Goal: Task Accomplishment & Management: Use online tool/utility

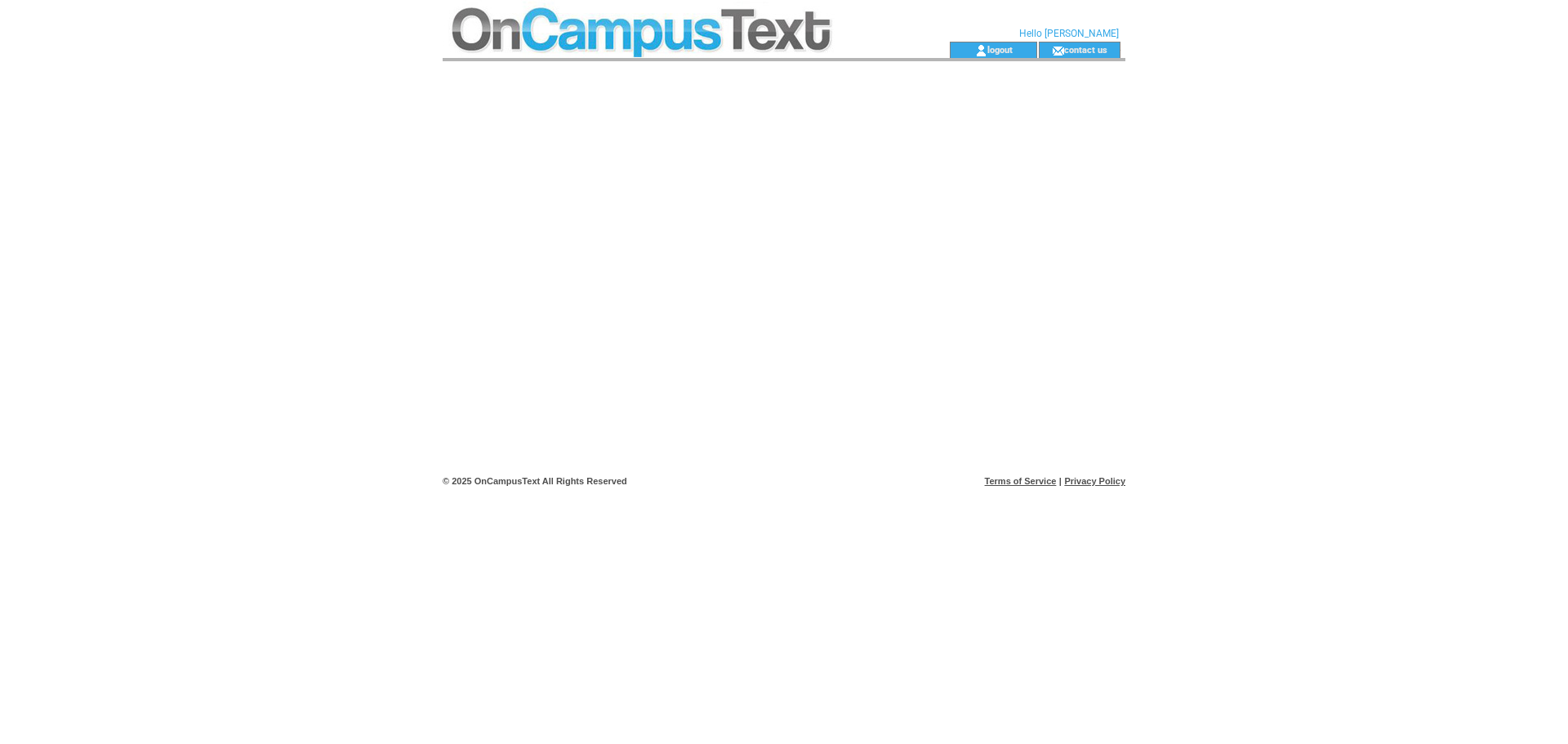
click at [677, 30] on td at bounding box center [667, 20] width 449 height 41
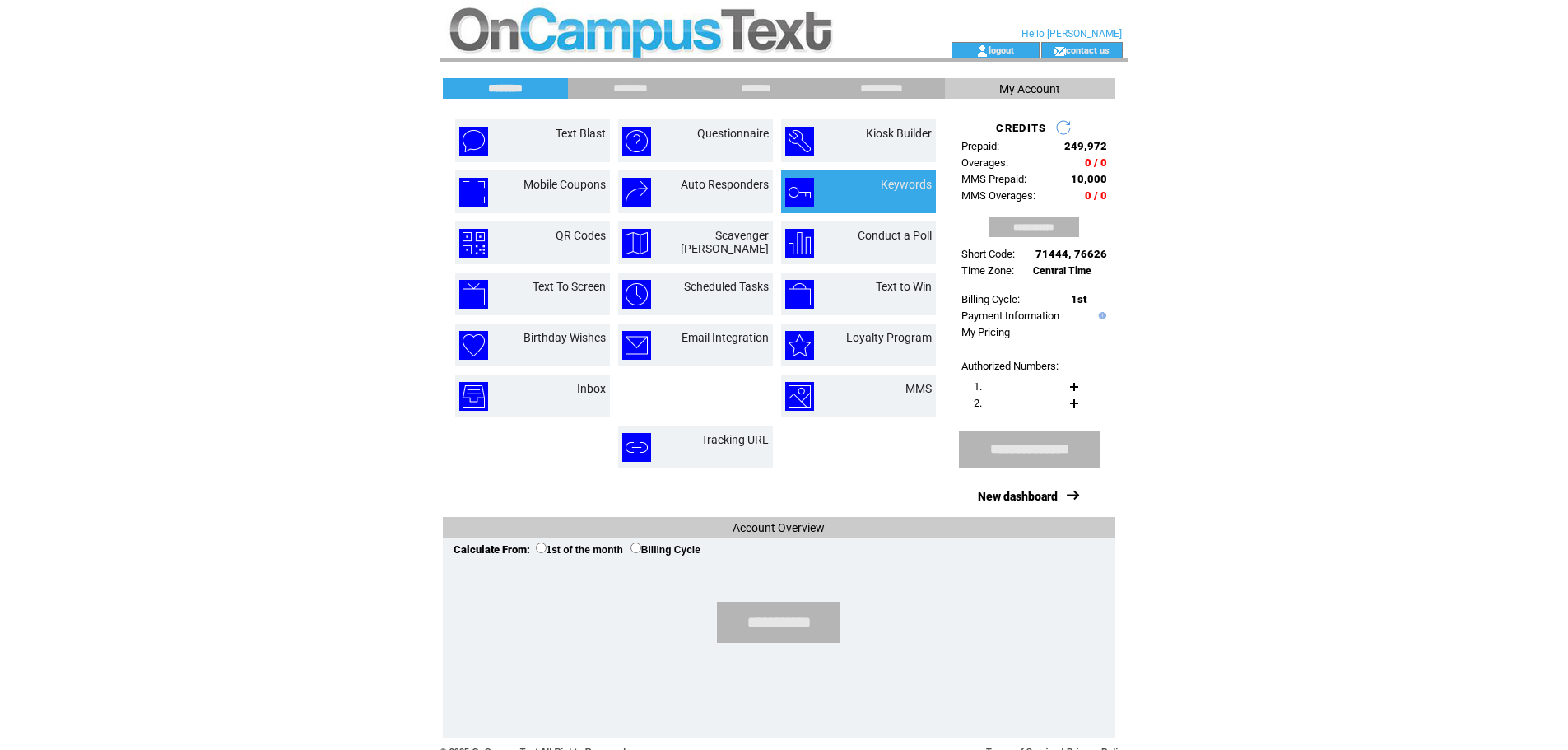
click at [851, 193] on td "Keywords" at bounding box center [886, 192] width 89 height 29
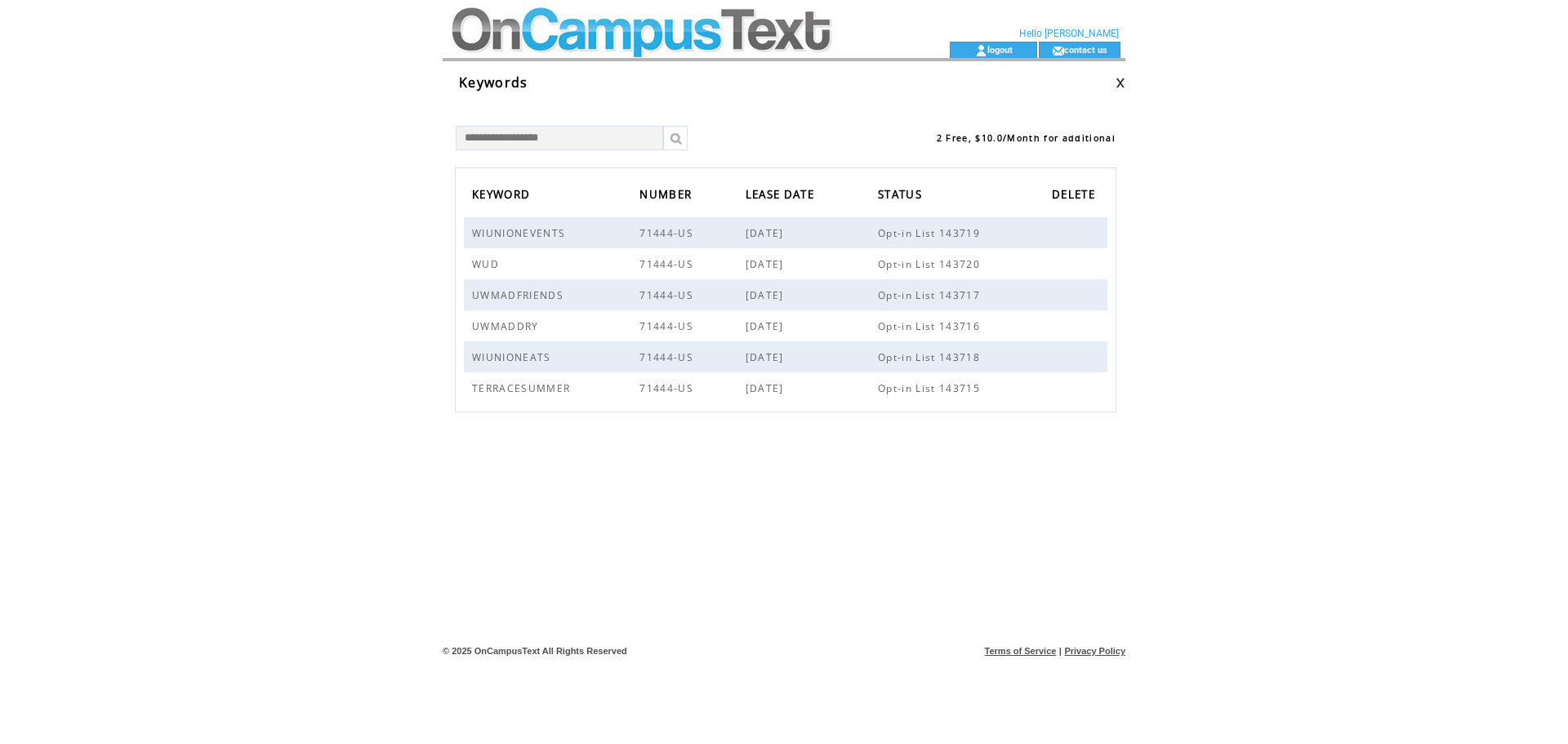
click at [577, 35] on td at bounding box center [667, 20] width 449 height 41
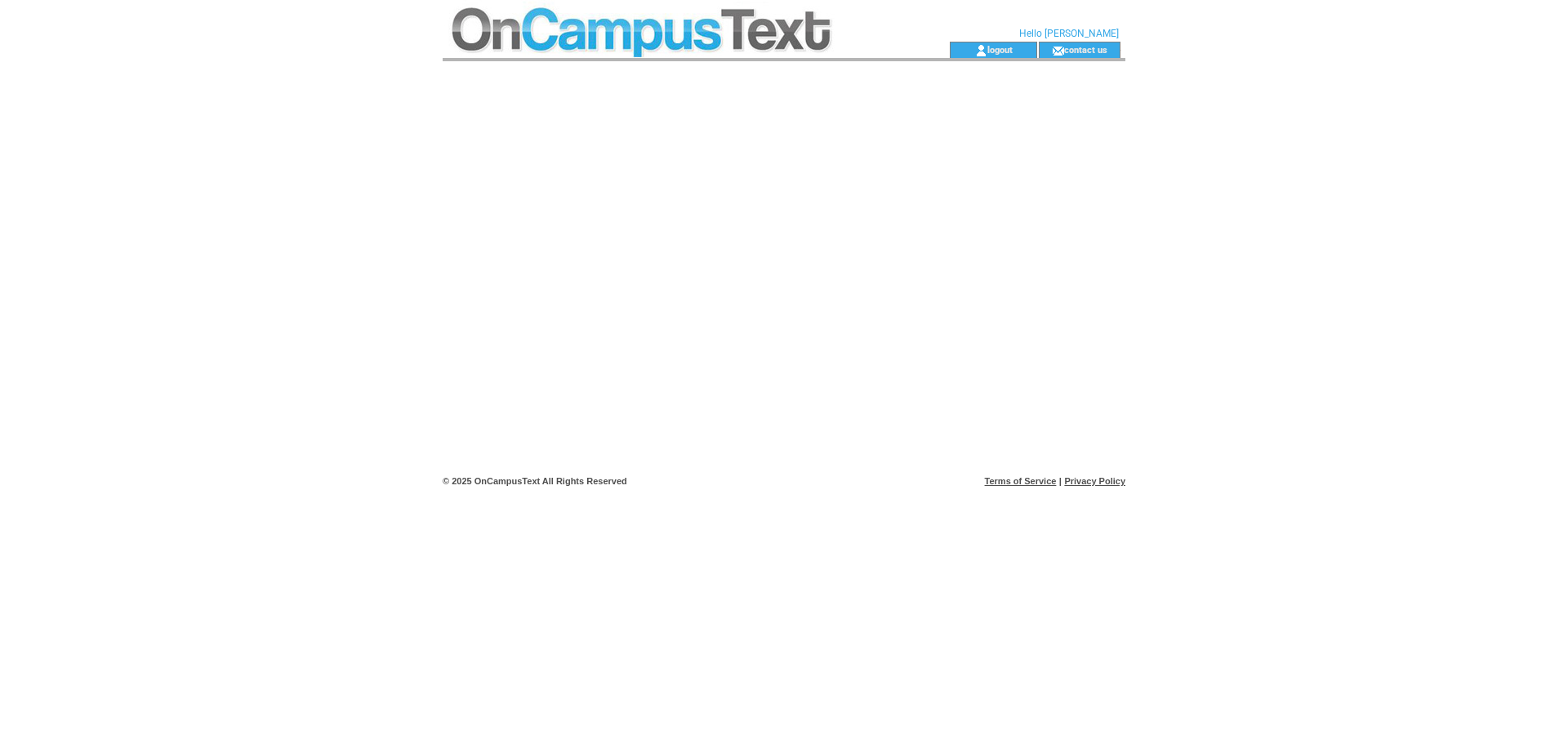
click at [706, 23] on td at bounding box center [667, 20] width 449 height 41
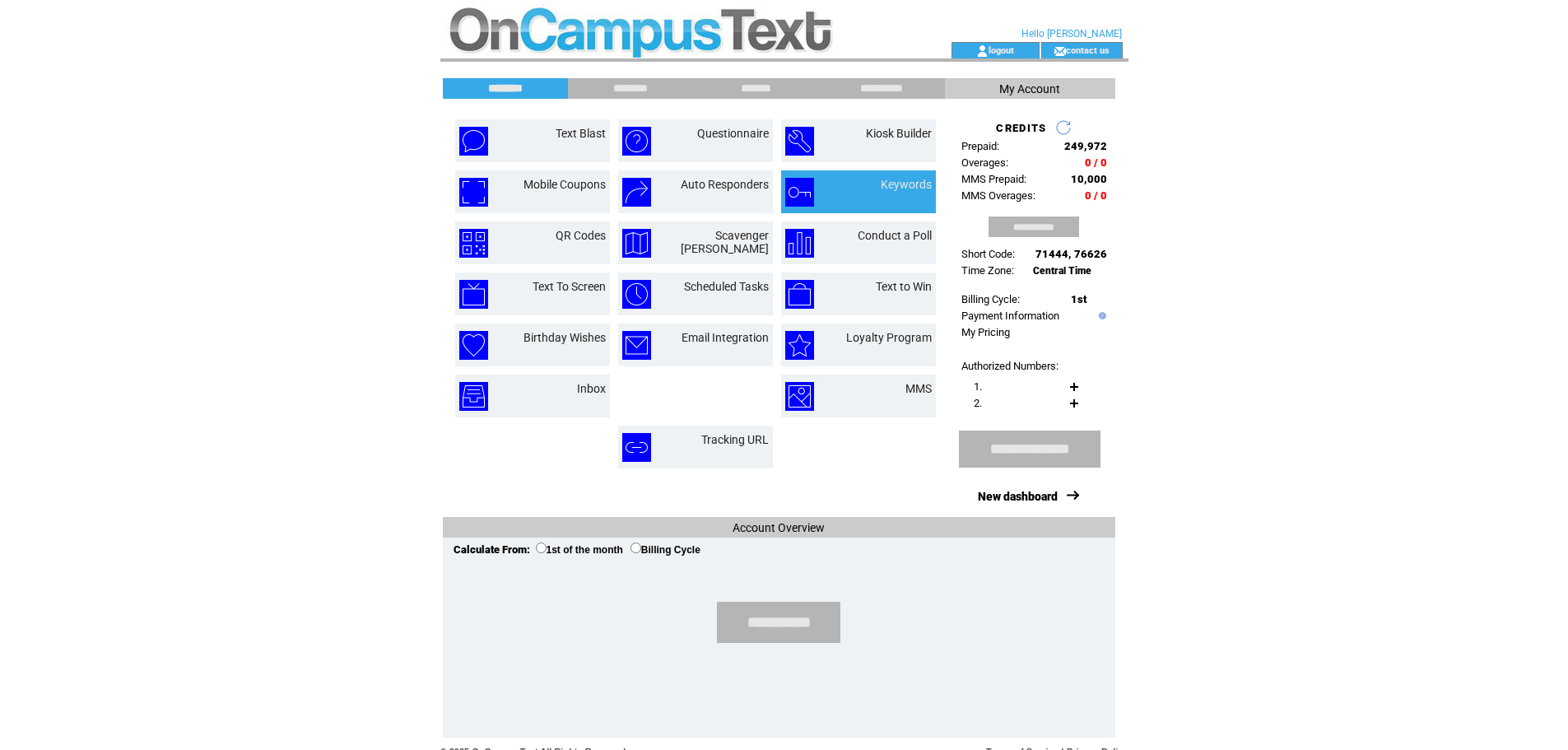
click at [841, 195] on td at bounding box center [814, 192] width 58 height 29
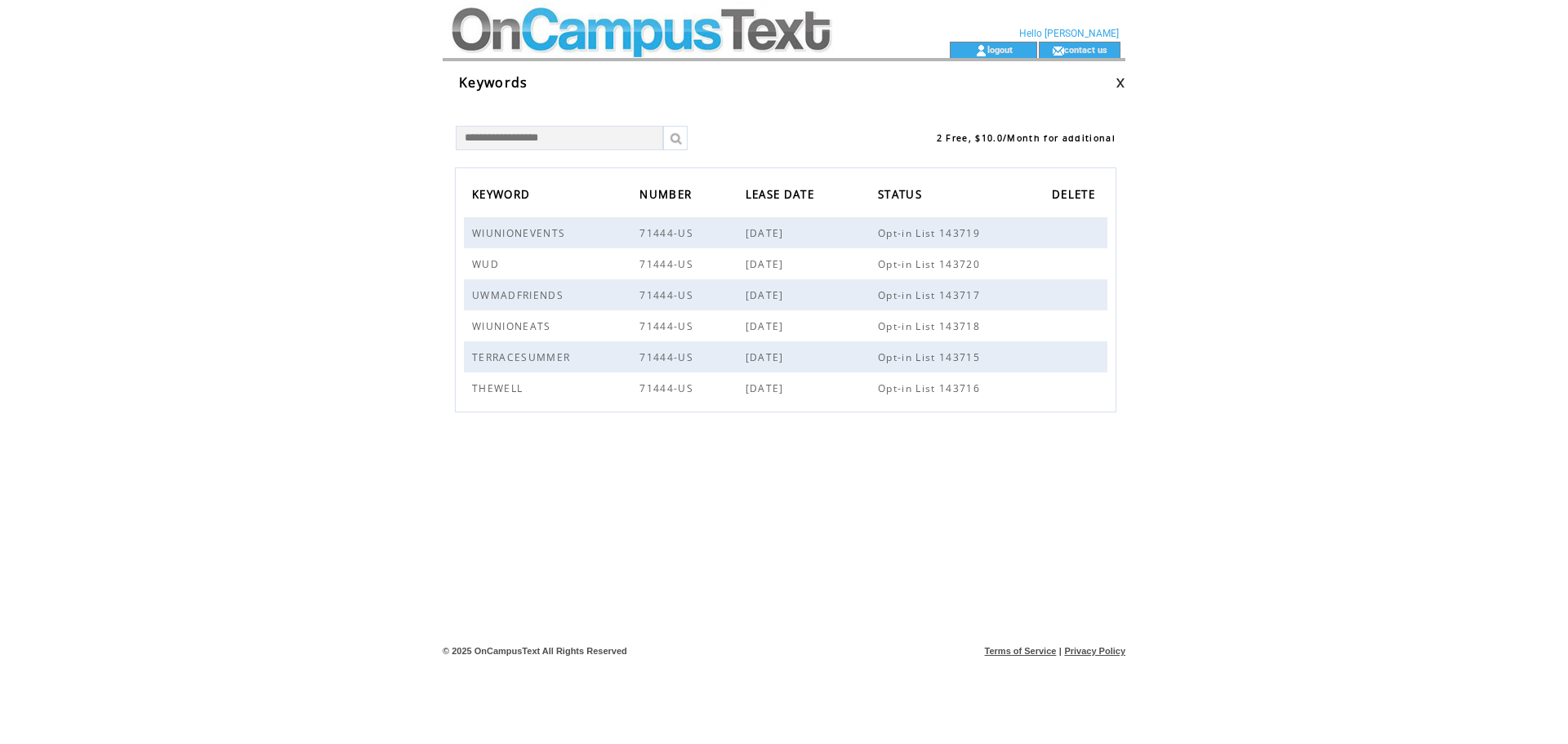
click at [594, 42] on td at bounding box center [667, 49] width 449 height 16
